Goal: Information Seeking & Learning: Check status

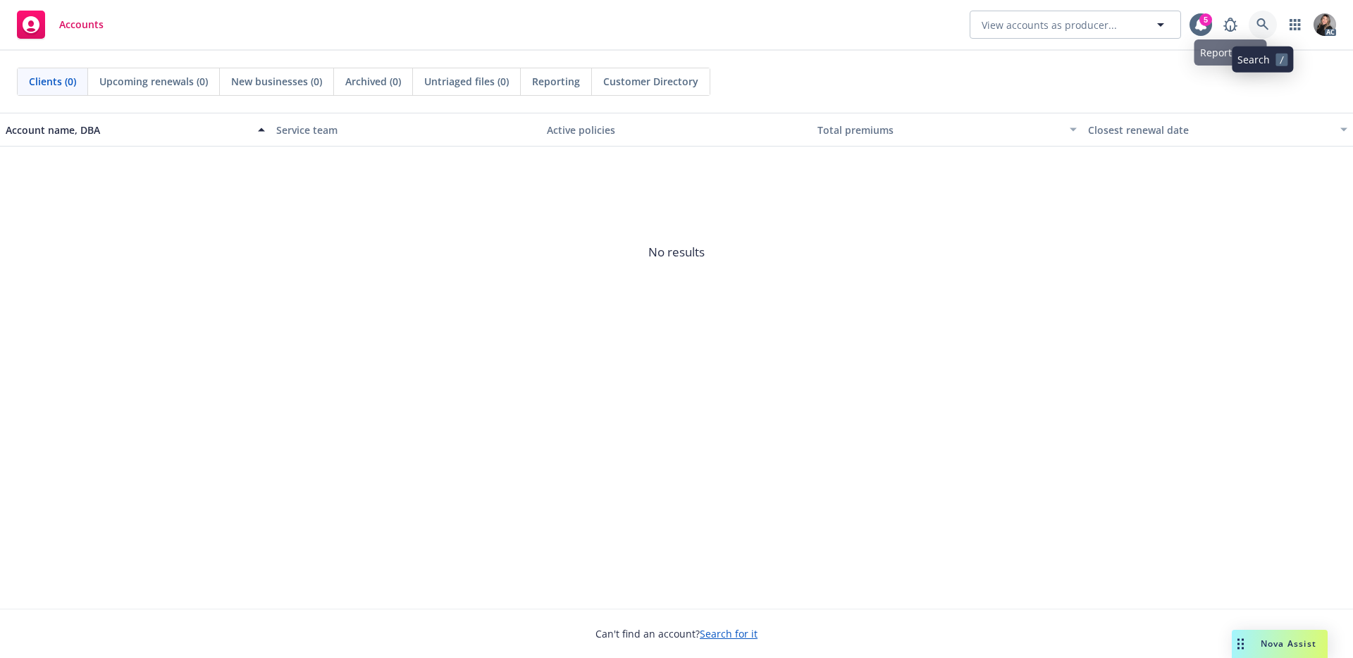
click at [1262, 19] on icon at bounding box center [1263, 24] width 12 height 12
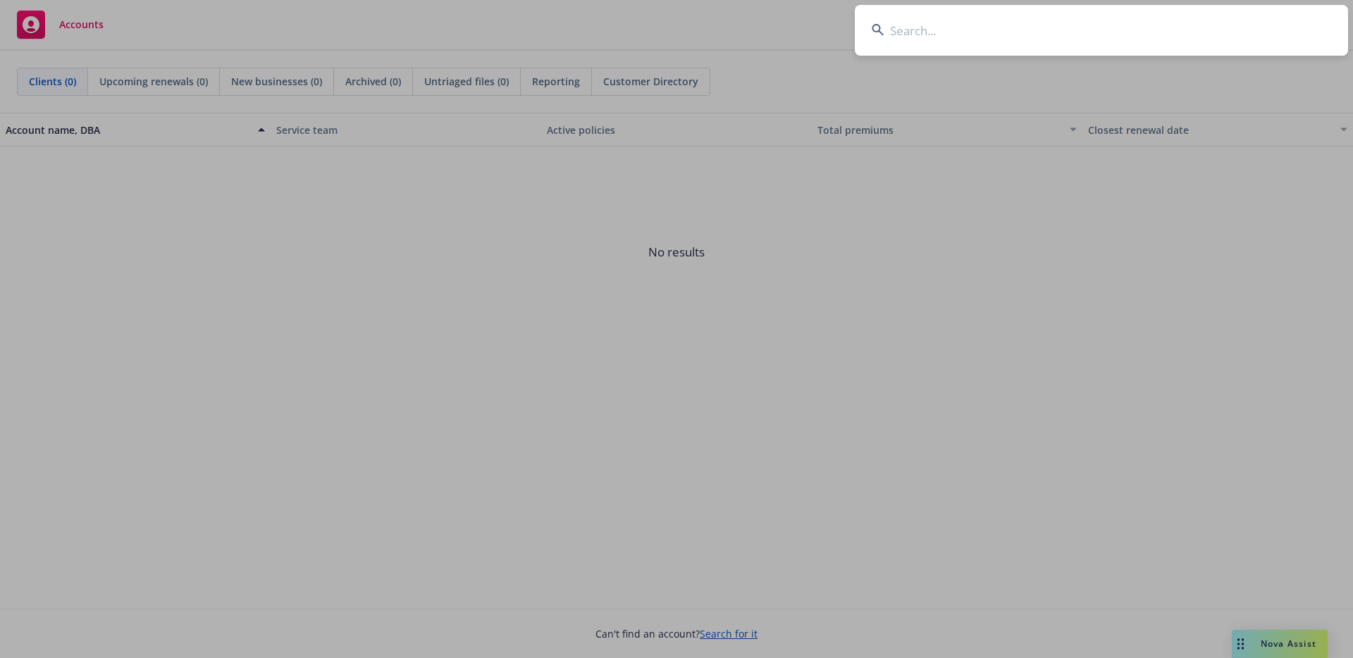
click at [1133, 40] on input at bounding box center [1101, 30] width 493 height 51
click at [1083, 39] on input at bounding box center [1101, 30] width 493 height 51
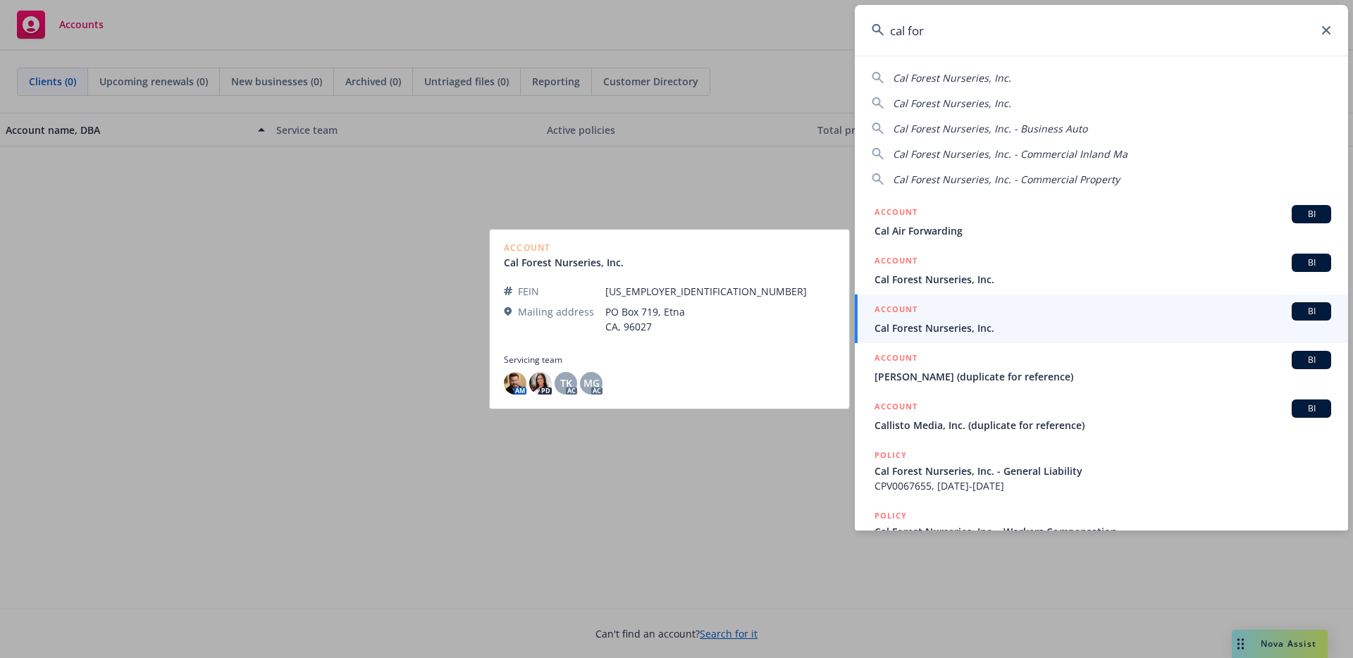
type input "cal for"
click at [944, 307] on div "ACCOUNT BI" at bounding box center [1103, 311] width 457 height 18
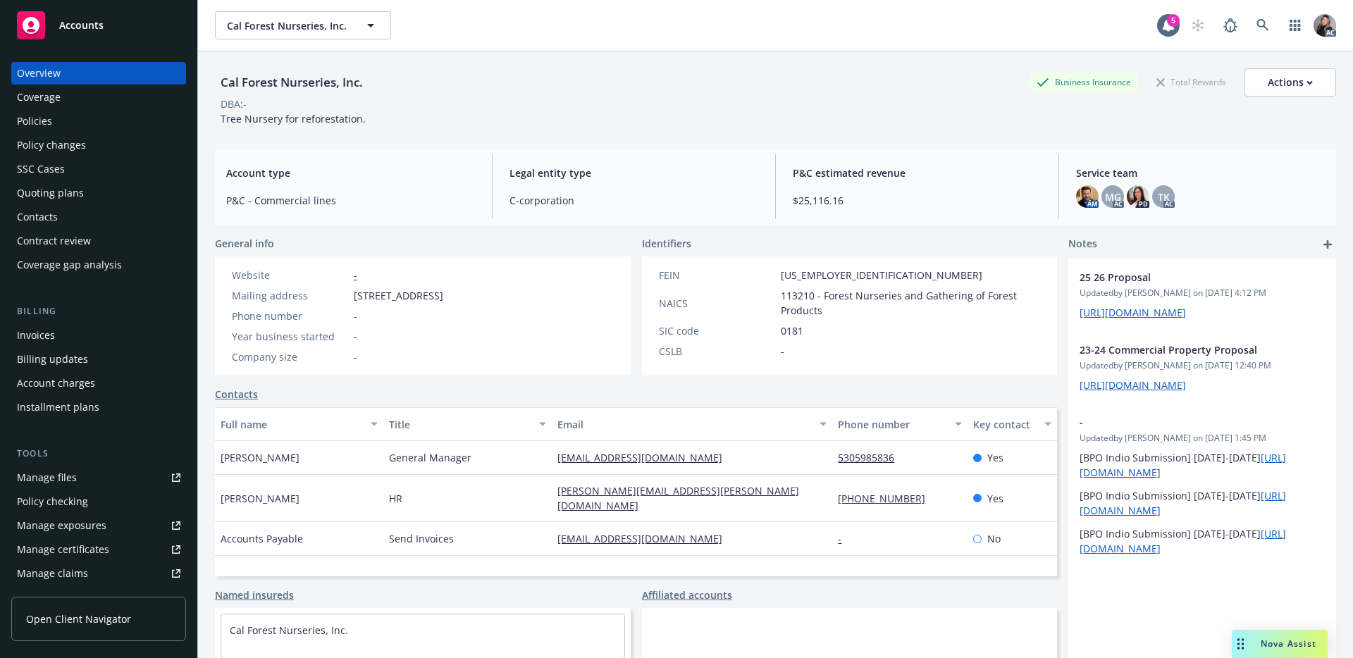
click at [39, 118] on div "Policies" at bounding box center [34, 121] width 35 height 23
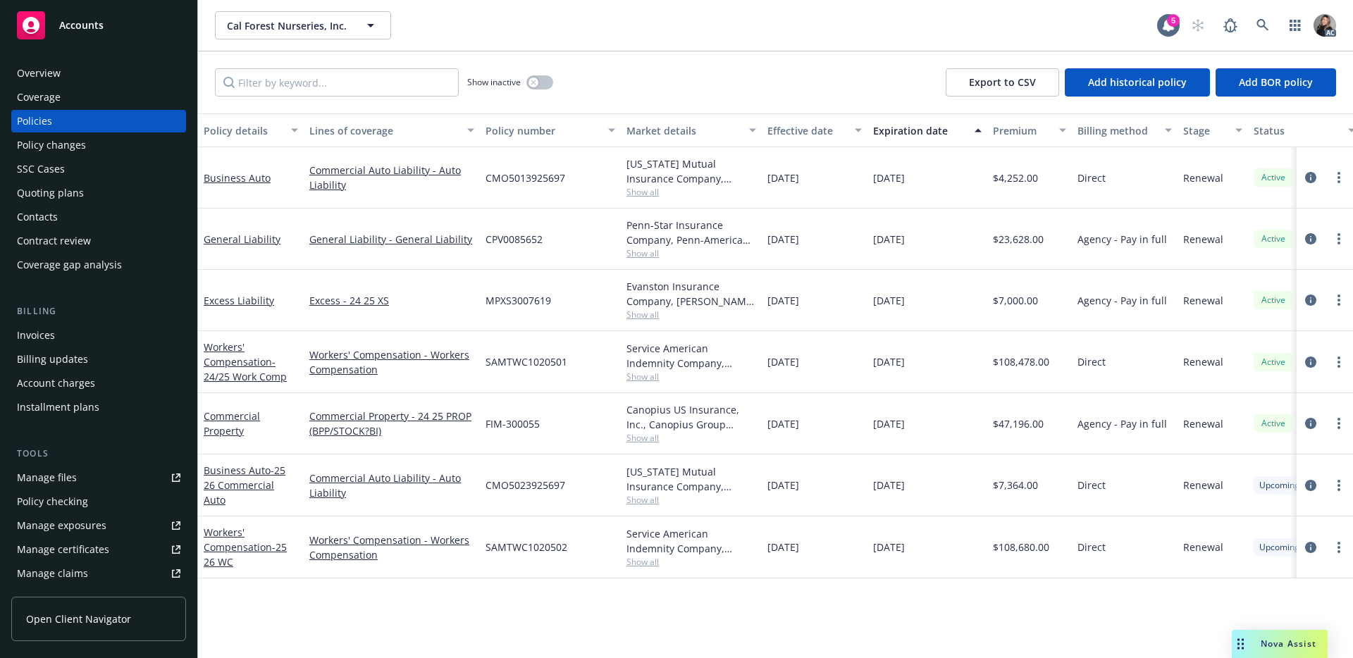
click at [649, 566] on span "Show all" at bounding box center [692, 562] width 130 height 12
click at [605, 614] on div "Policy details Lines of coverage Policy number Market details Effective date Ex…" at bounding box center [775, 385] width 1155 height 545
click at [694, 610] on div "Policy details Lines of coverage Policy number Market details Effective date Ex…" at bounding box center [775, 385] width 1155 height 545
click at [660, 586] on div "Policy details Lines of coverage Policy number Market details Effective date Ex…" at bounding box center [775, 385] width 1155 height 545
click at [680, 601] on div "Policy details Lines of coverage Policy number Market details Effective date Ex…" at bounding box center [775, 385] width 1155 height 545
